Goal: Information Seeking & Learning: Learn about a topic

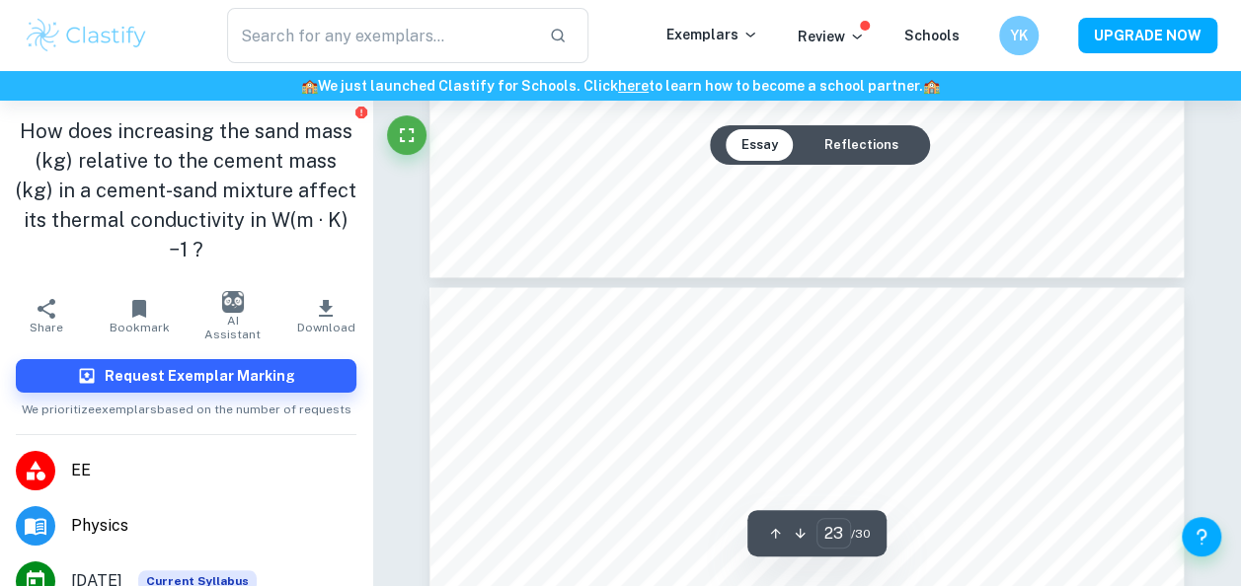
scroll to position [23827, 0]
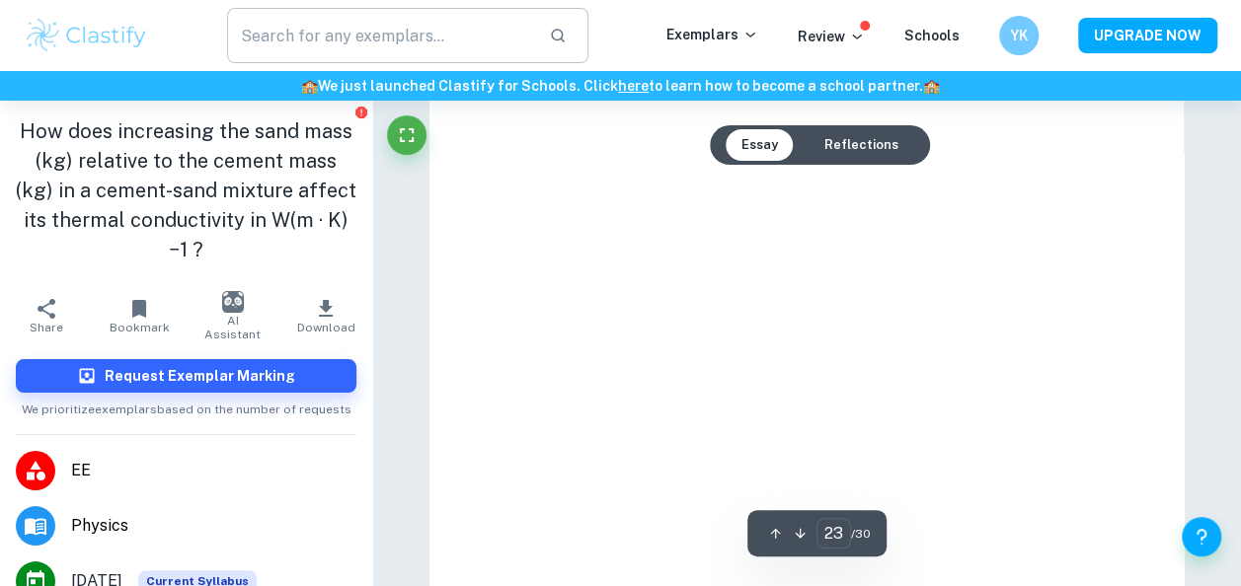
click at [375, 40] on input "text" at bounding box center [380, 35] width 307 height 55
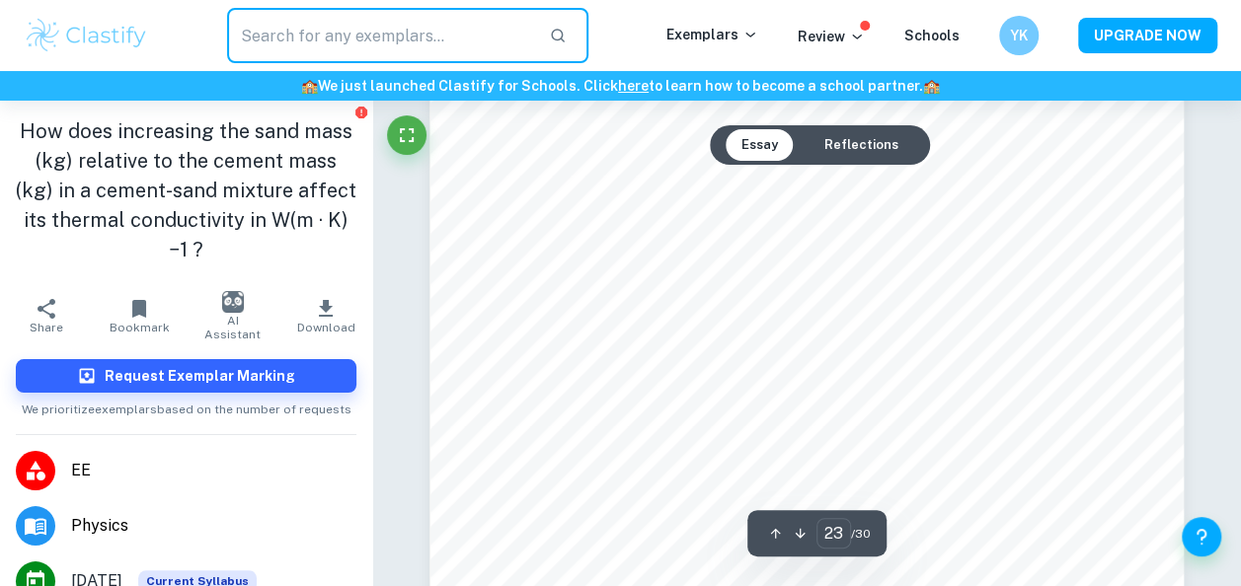
scroll to position [23827, 0]
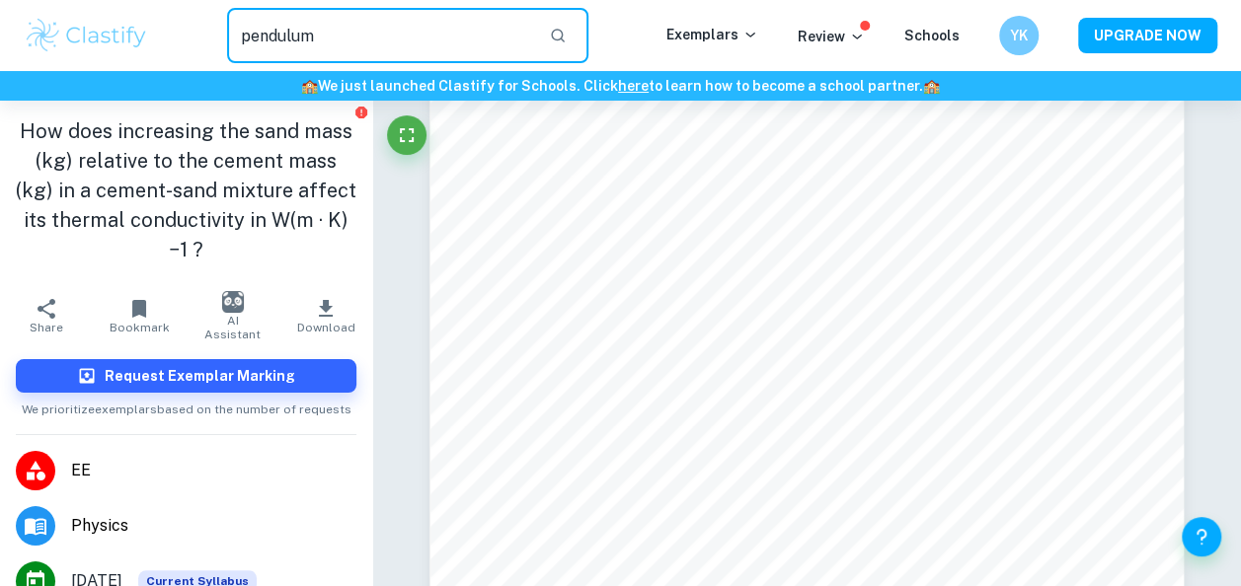
type input "pendulum"
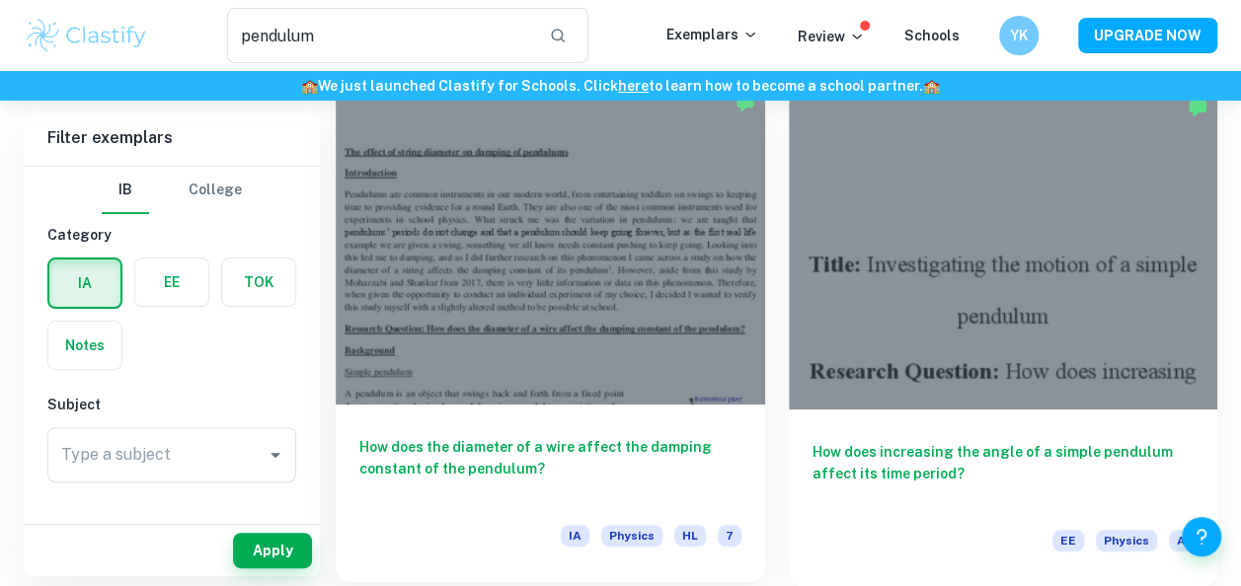
scroll to position [128, 0]
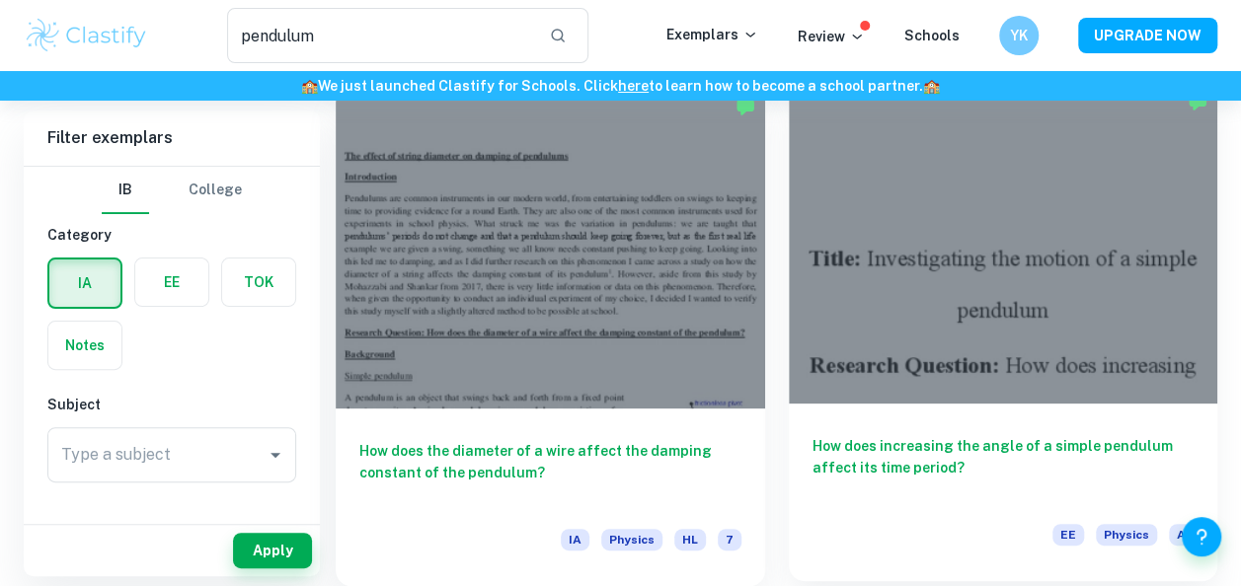
click at [945, 316] on div at bounding box center [1003, 243] width 429 height 322
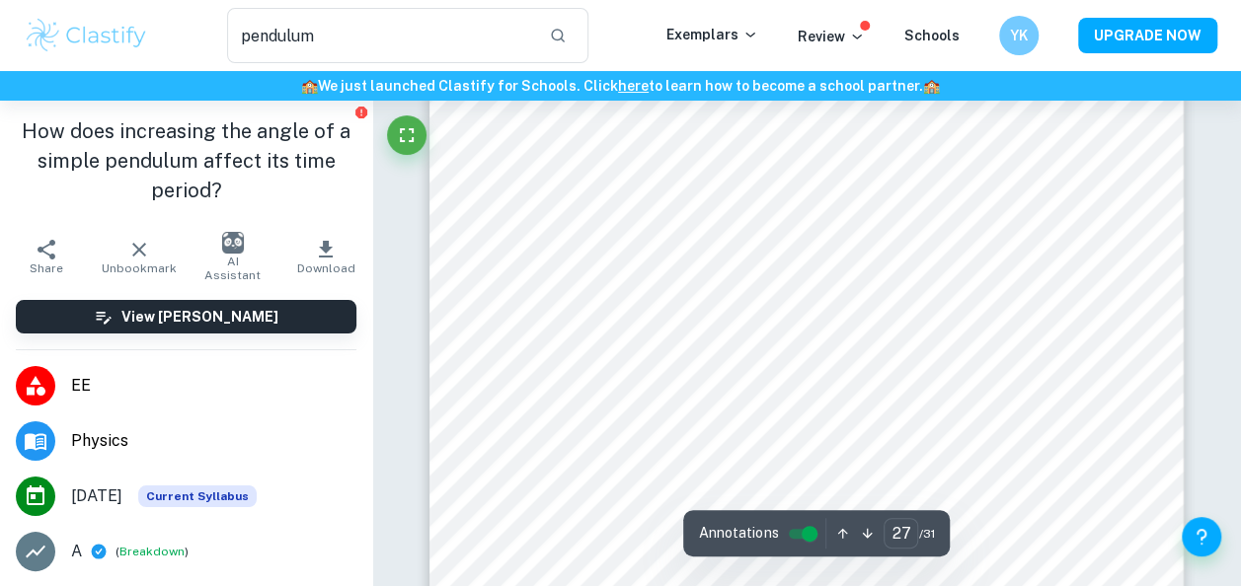
scroll to position [26372, 0]
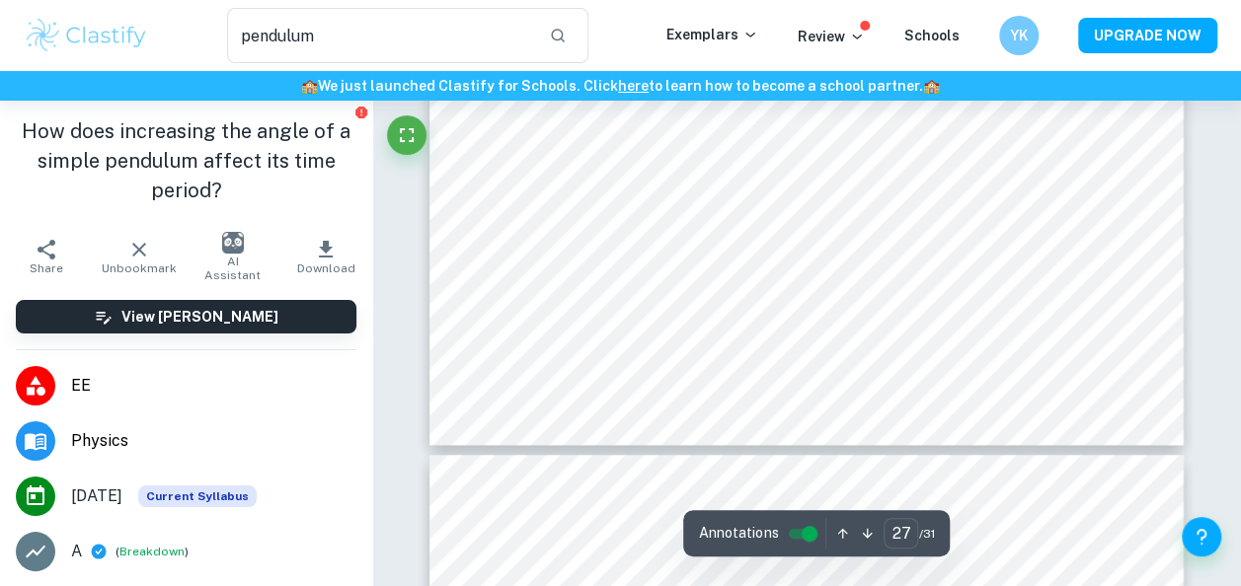
type input "28"
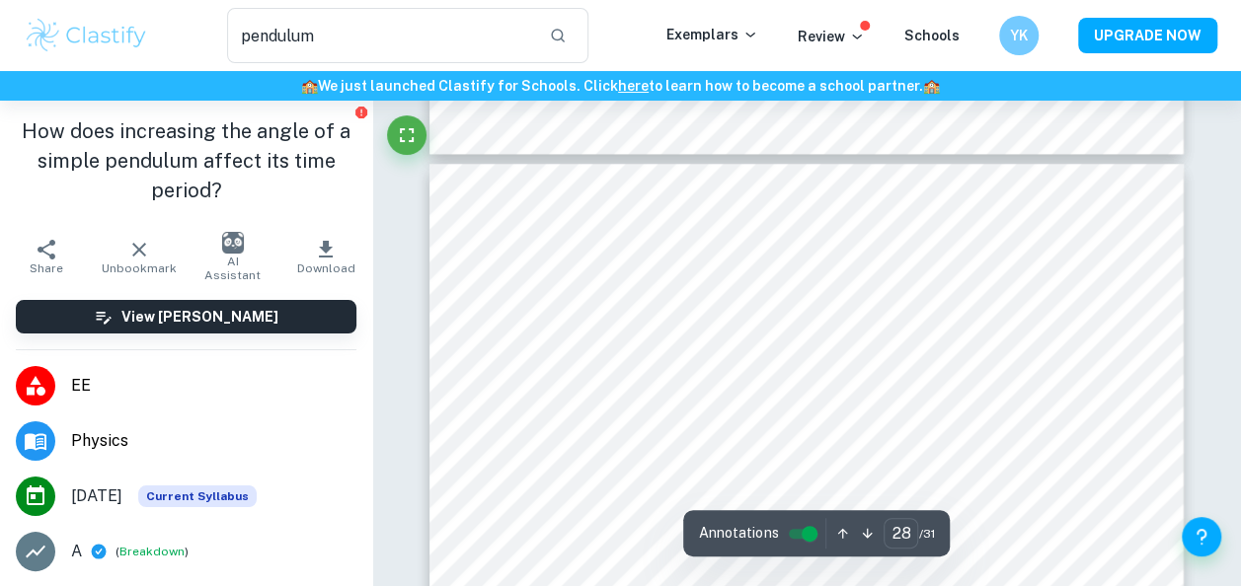
scroll to position [27014, 0]
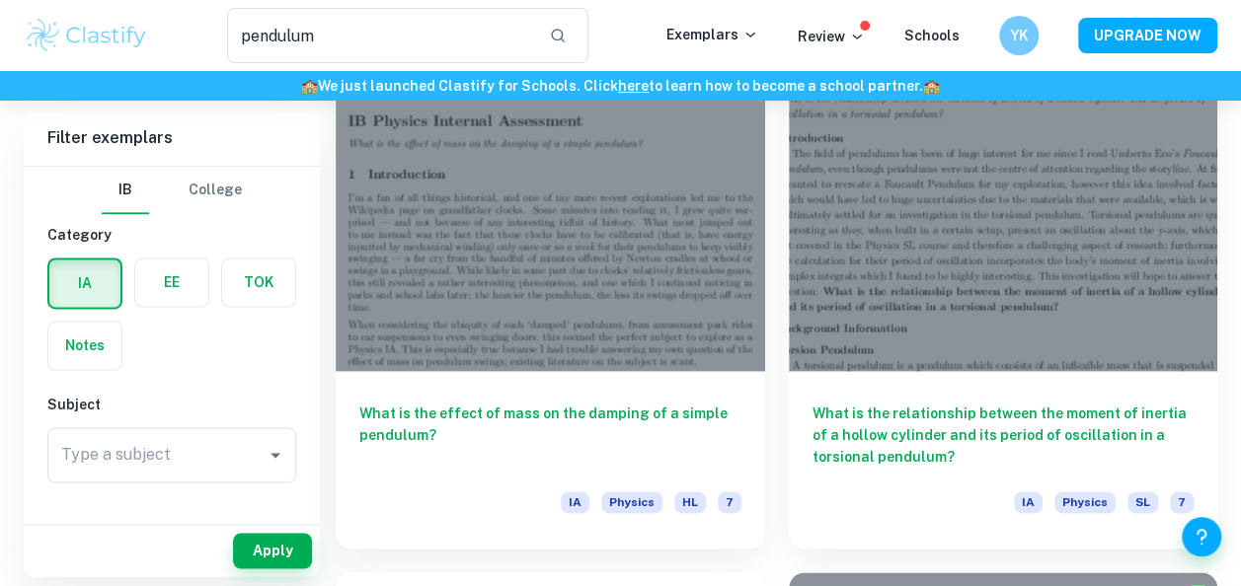
scroll to position [1214, 0]
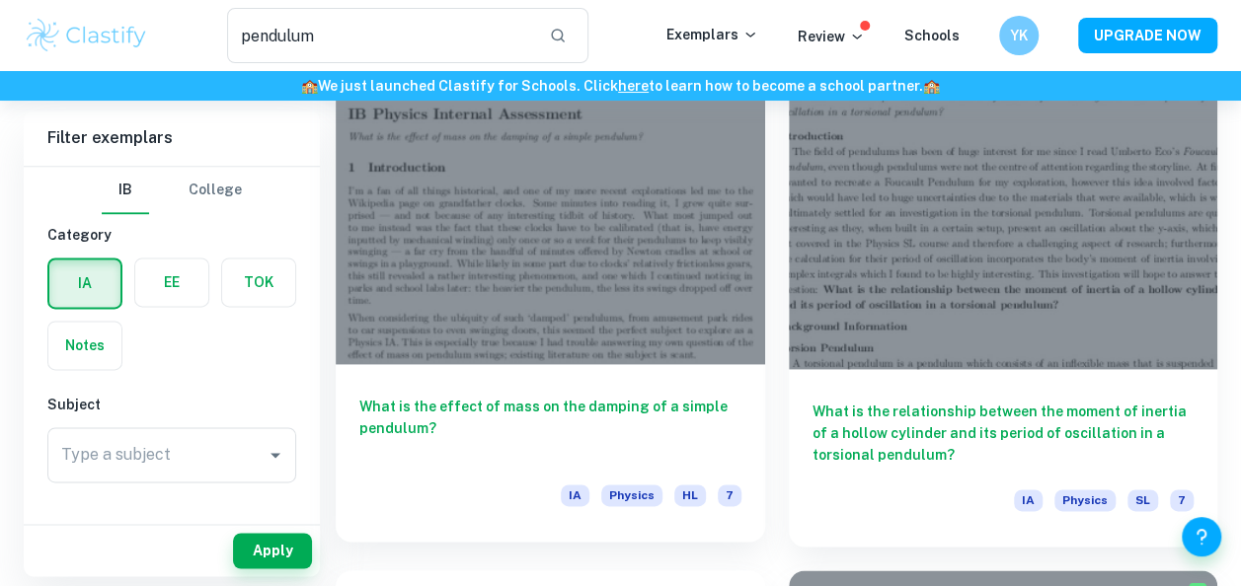
click at [457, 237] on div at bounding box center [550, 203] width 429 height 322
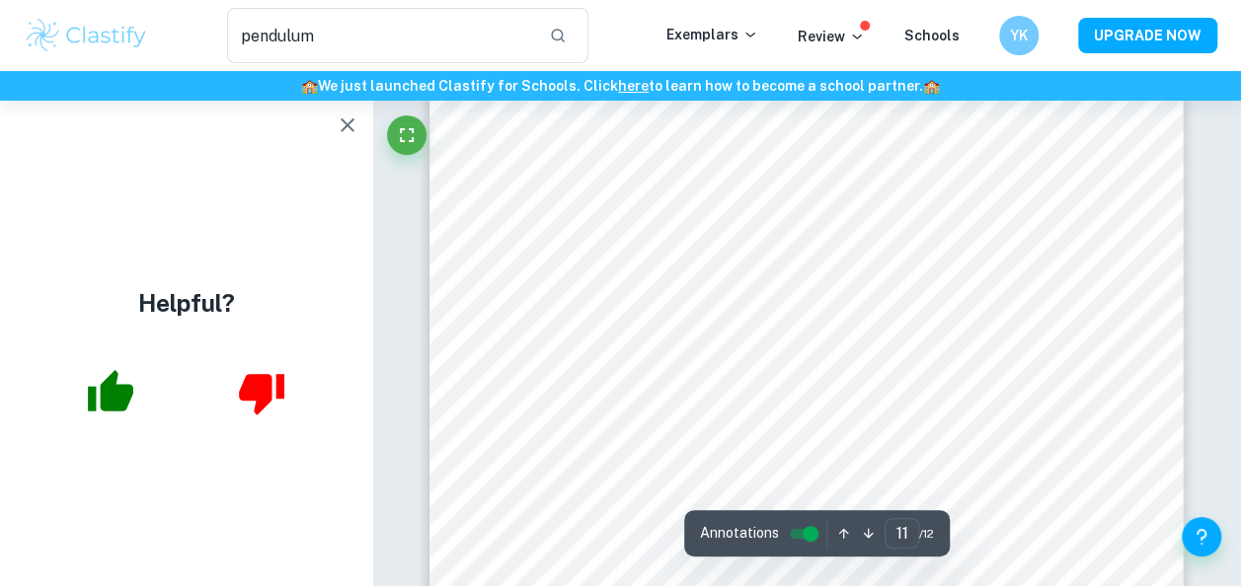
scroll to position [10569, 0]
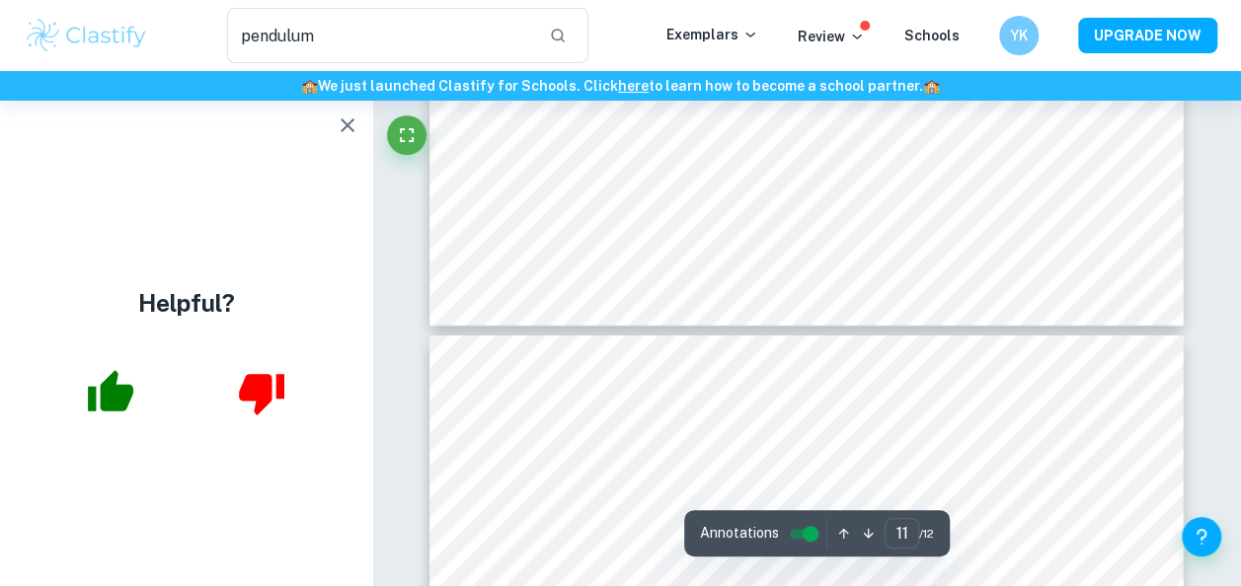
type input "12"
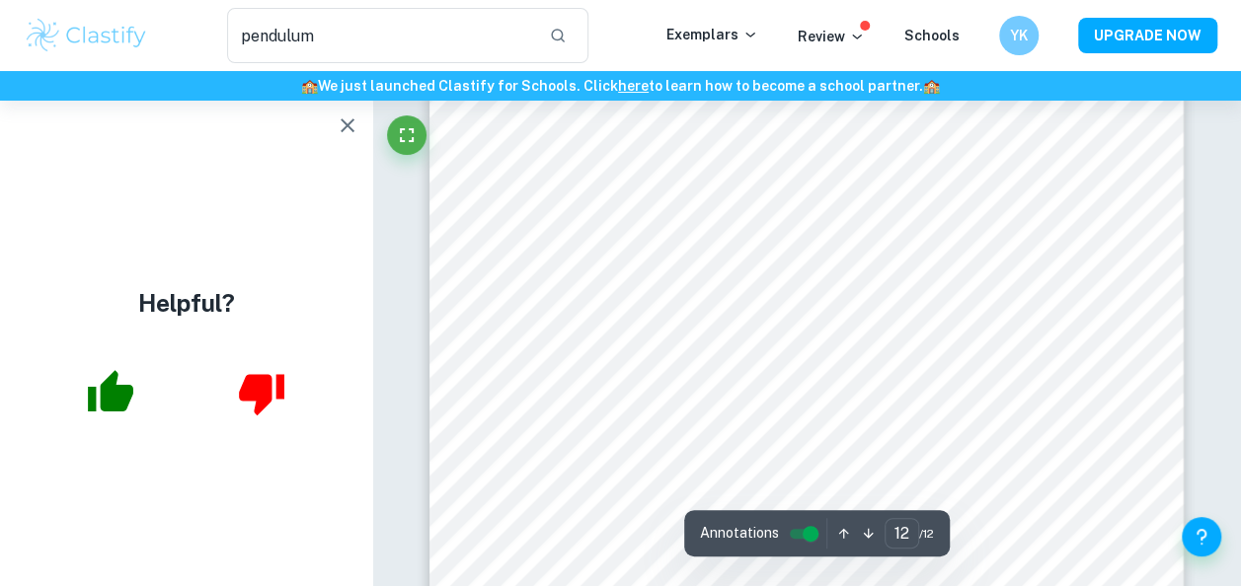
scroll to position [11650, 0]
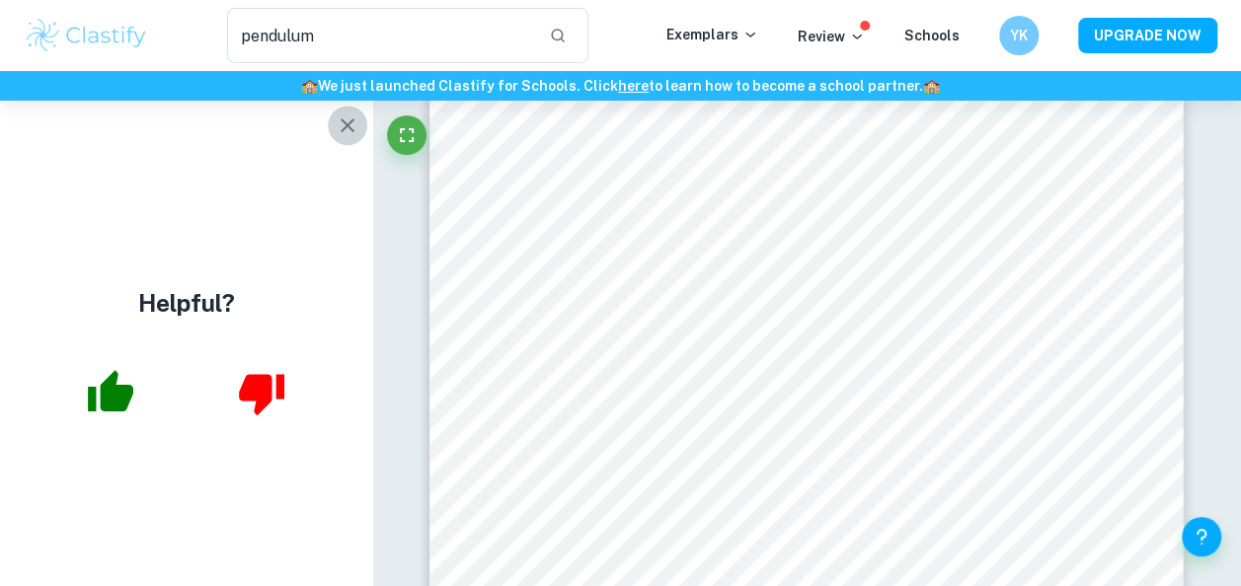
click at [345, 126] on icon "button" at bounding box center [348, 125] width 14 height 14
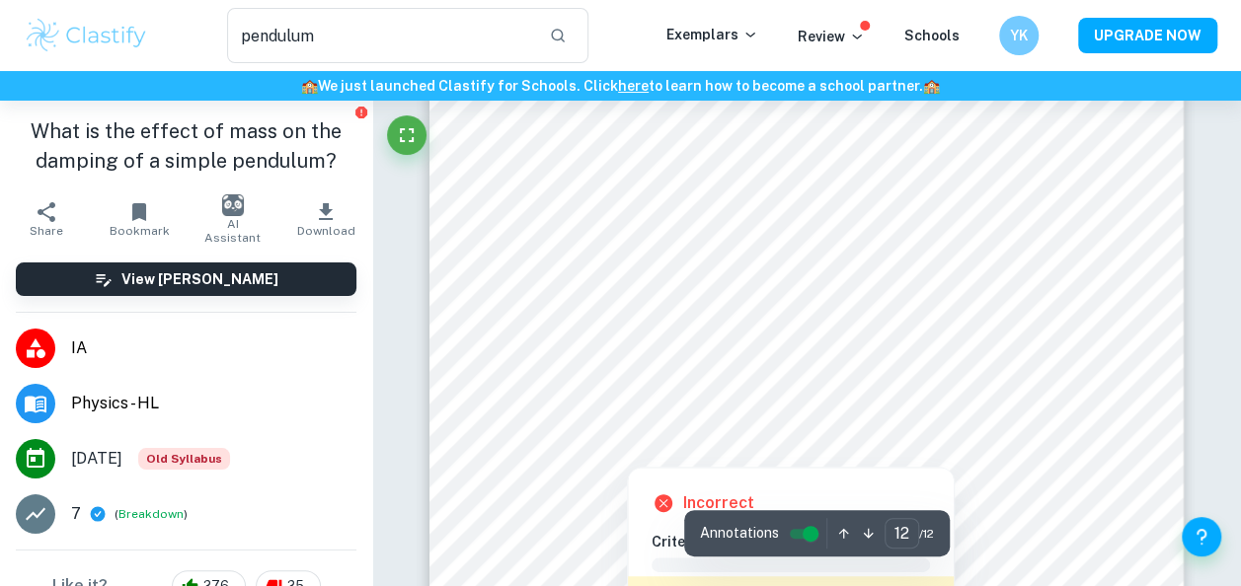
scroll to position [11503, 0]
